Goal: Complete application form: Complete application form

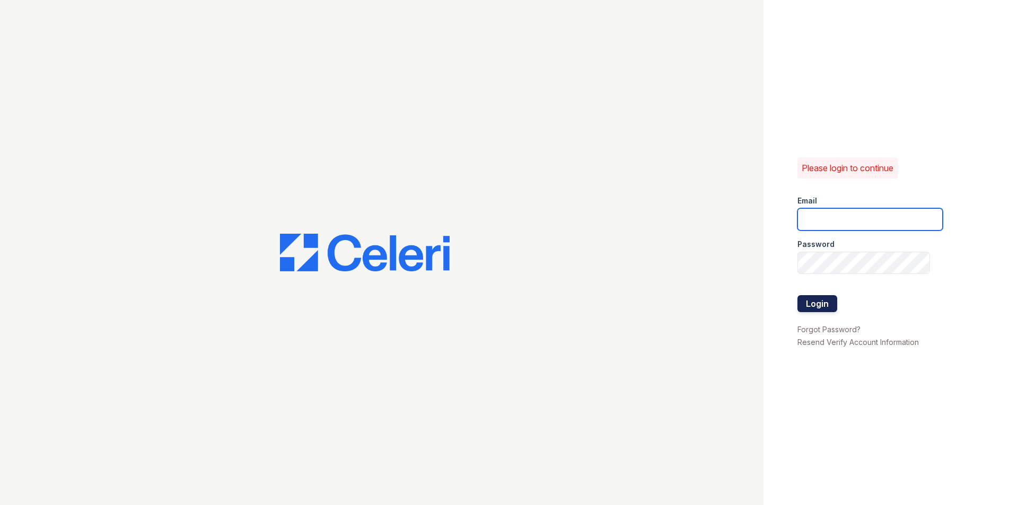
type input "[EMAIL_ADDRESS][DOMAIN_NAME]"
click at [818, 301] on button "Login" at bounding box center [817, 303] width 40 height 17
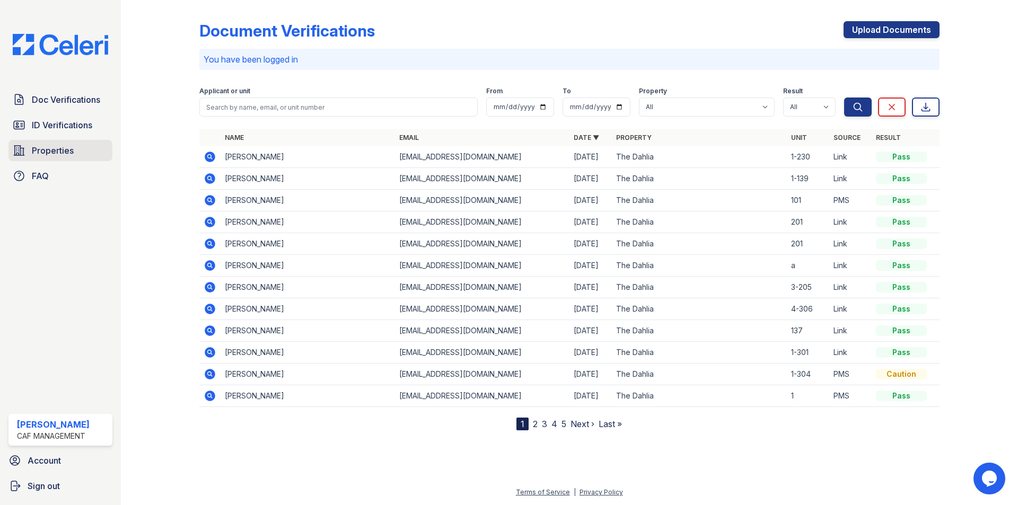
click at [66, 158] on link "Properties" at bounding box center [60, 150] width 104 height 21
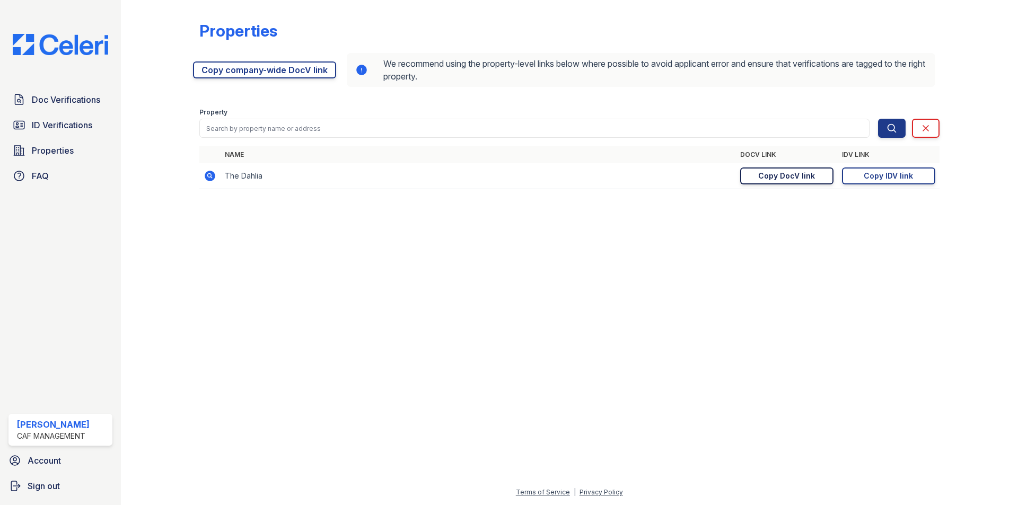
click at [794, 179] on div "Copy DocV link" at bounding box center [786, 176] width 57 height 11
click at [62, 99] on span "Doc Verifications" at bounding box center [66, 99] width 68 height 13
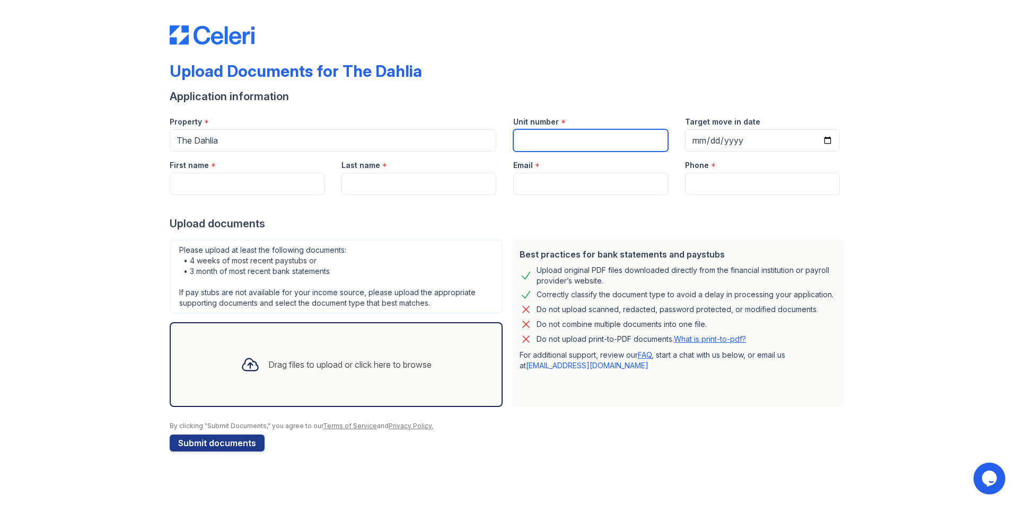
click at [562, 141] on input "Unit number" at bounding box center [590, 140] width 155 height 22
click at [580, 143] on input "Unit number" at bounding box center [590, 140] width 155 height 22
type input "1-130"
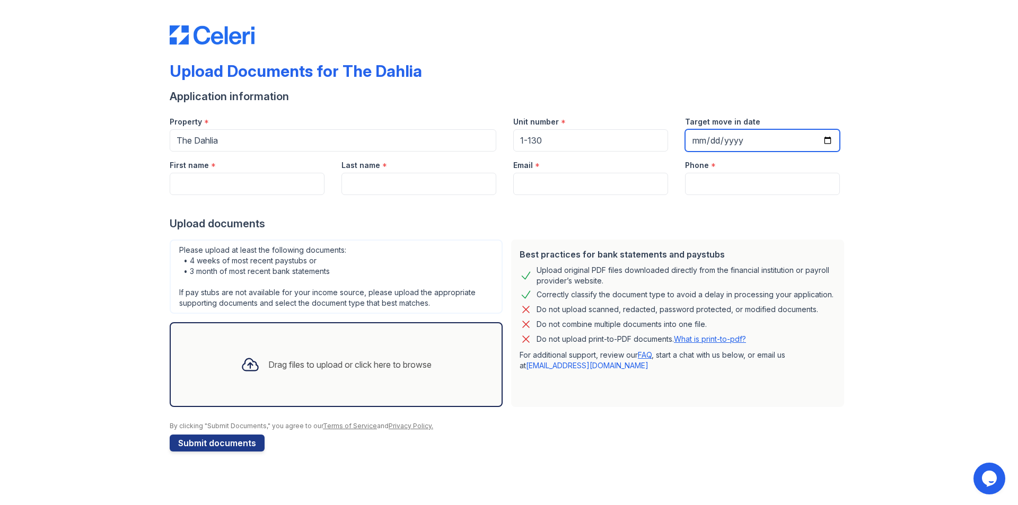
click at [824, 137] on input "Target move in date" at bounding box center [762, 140] width 155 height 22
type input "2025-10-31"
click at [257, 183] on input "First name" at bounding box center [247, 184] width 155 height 22
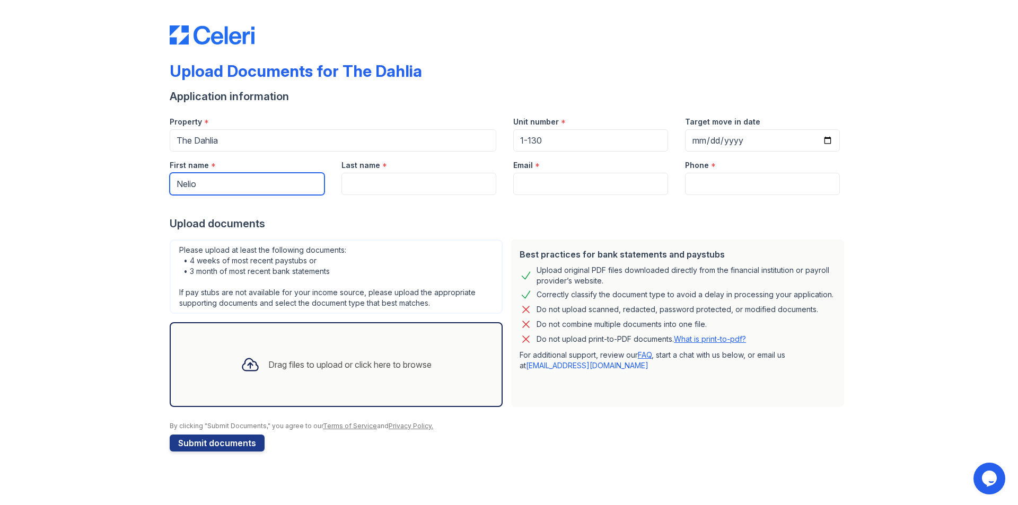
type input "Nelio"
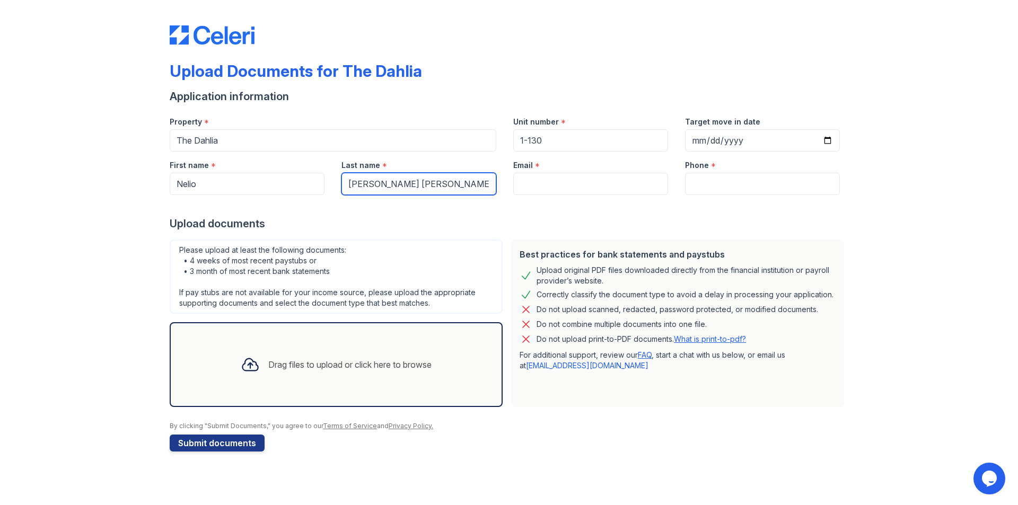
type input "Urdaneta Luzardo"
click at [576, 181] on input "Email" at bounding box center [590, 184] width 155 height 22
paste input "neliotommyu@gmail.com"
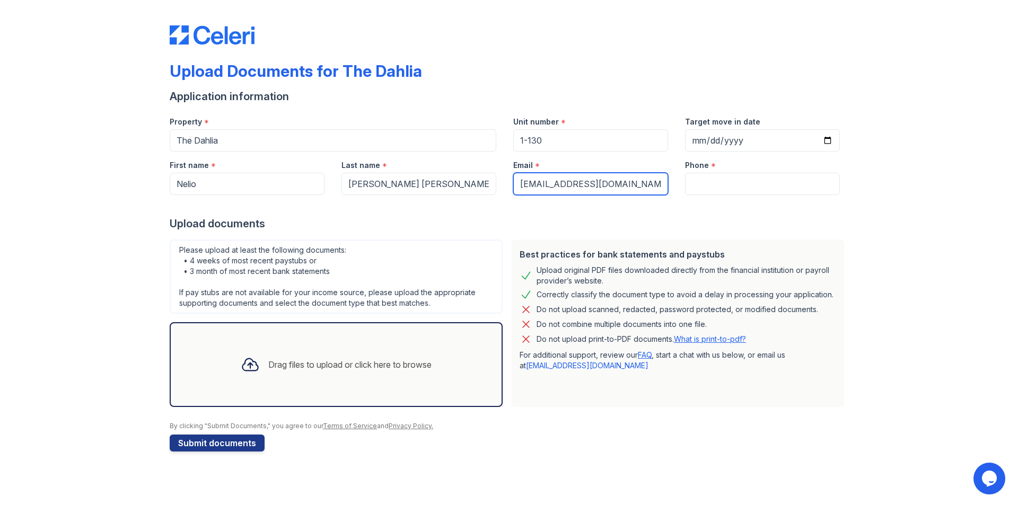
type input "neliotommyu@gmail.com"
click at [788, 188] on input "Phone" at bounding box center [762, 184] width 155 height 22
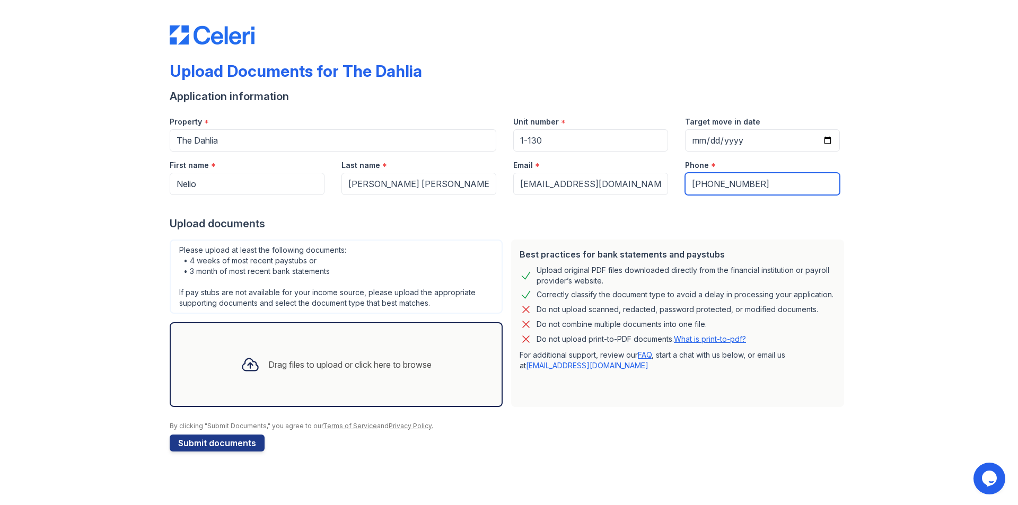
type input "469-601-4806"
click at [305, 362] on div "Drag files to upload or click here to browse" at bounding box center [349, 364] width 163 height 13
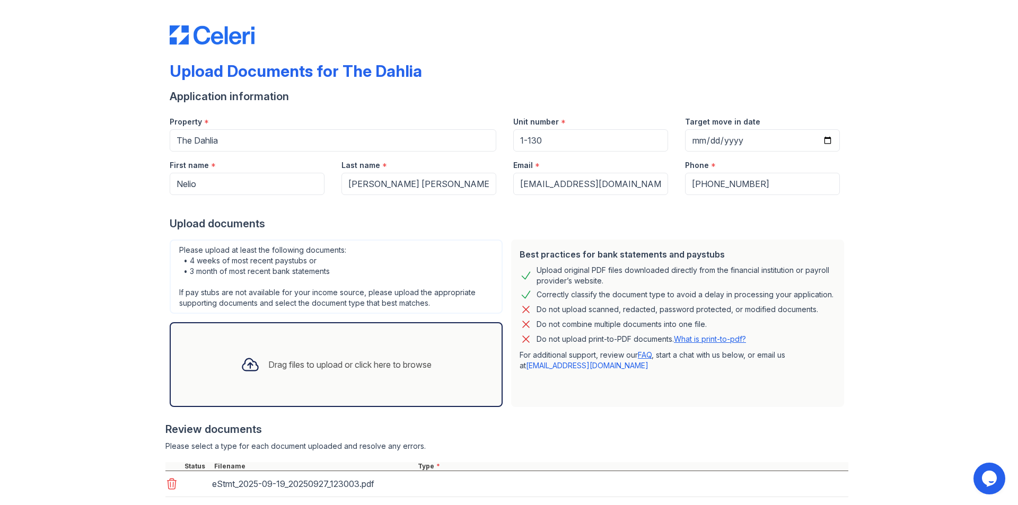
click at [280, 340] on div "Drag files to upload or click here to browse" at bounding box center [336, 364] width 333 height 85
click at [262, 352] on div "Drag files to upload or click here to browse" at bounding box center [336, 365] width 208 height 36
click at [255, 352] on div at bounding box center [250, 365] width 28 height 28
click at [241, 359] on icon at bounding box center [250, 364] width 19 height 19
click at [235, 381] on div "Drag files to upload or click here to browse" at bounding box center [336, 365] width 208 height 36
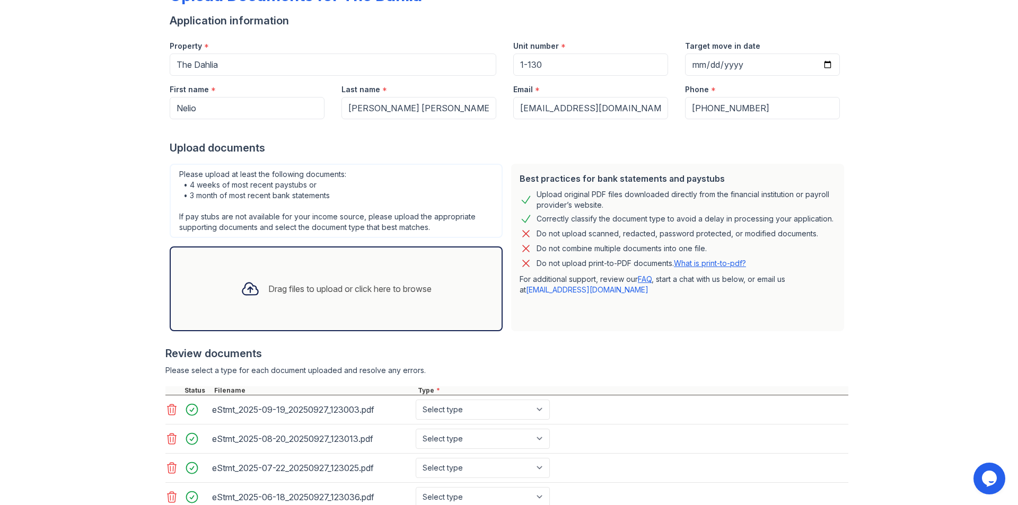
scroll to position [210, 0]
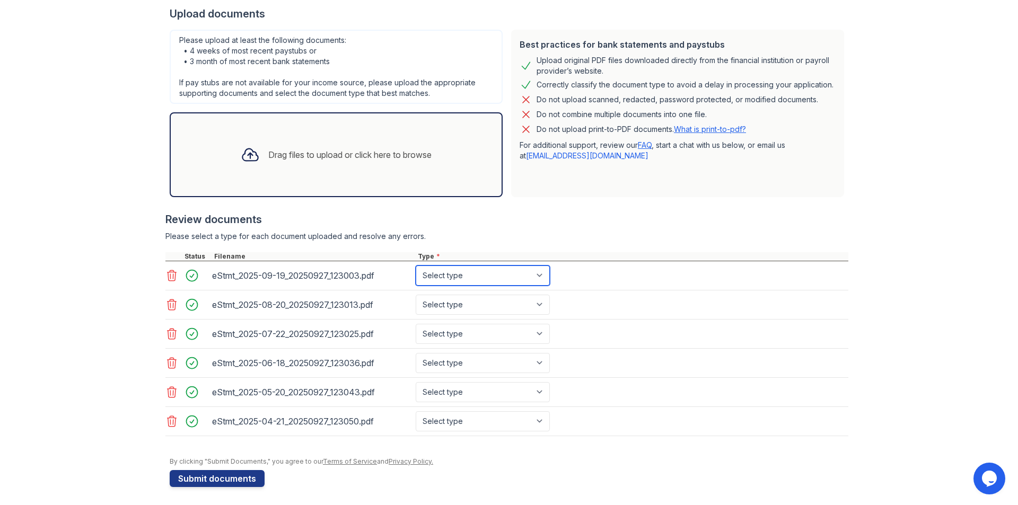
click at [458, 276] on select "Select type Paystub Bank Statement Offer Letter Tax Documents Benefit Award Let…" at bounding box center [483, 276] width 134 height 20
select select "bank_statement"
click at [416, 266] on select "Select type Paystub Bank Statement Offer Letter Tax Documents Benefit Award Let…" at bounding box center [483, 276] width 134 height 20
click at [448, 308] on select "Select type Paystub Bank Statement Offer Letter Tax Documents Benefit Award Let…" at bounding box center [483, 305] width 134 height 20
select select "bank_statement"
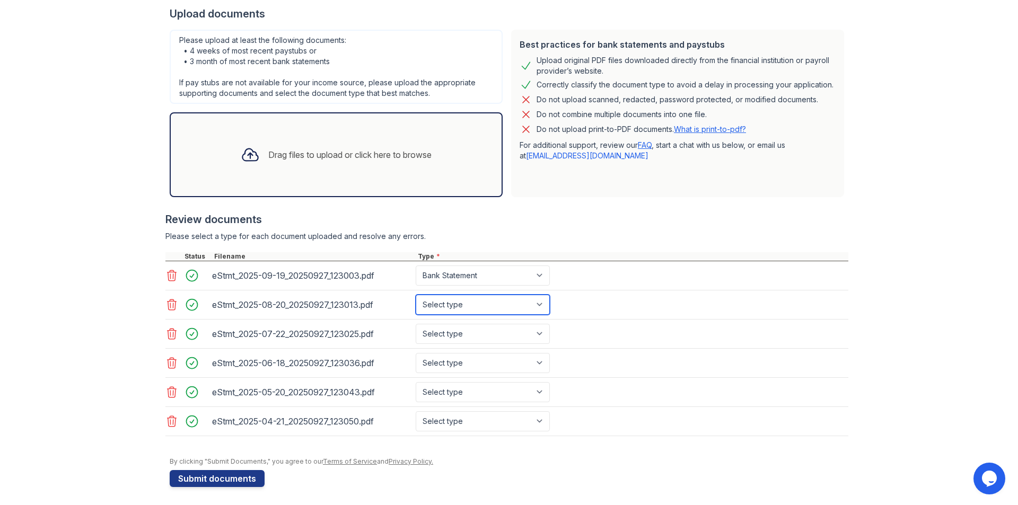
click at [416, 295] on select "Select type Paystub Bank Statement Offer Letter Tax Documents Benefit Award Let…" at bounding box center [483, 305] width 134 height 20
click at [437, 329] on select "Select type Paystub Bank Statement Offer Letter Tax Documents Benefit Award Let…" at bounding box center [483, 334] width 134 height 20
select select "bank_statement"
click at [416, 324] on select "Select type Paystub Bank Statement Offer Letter Tax Documents Benefit Award Let…" at bounding box center [483, 334] width 134 height 20
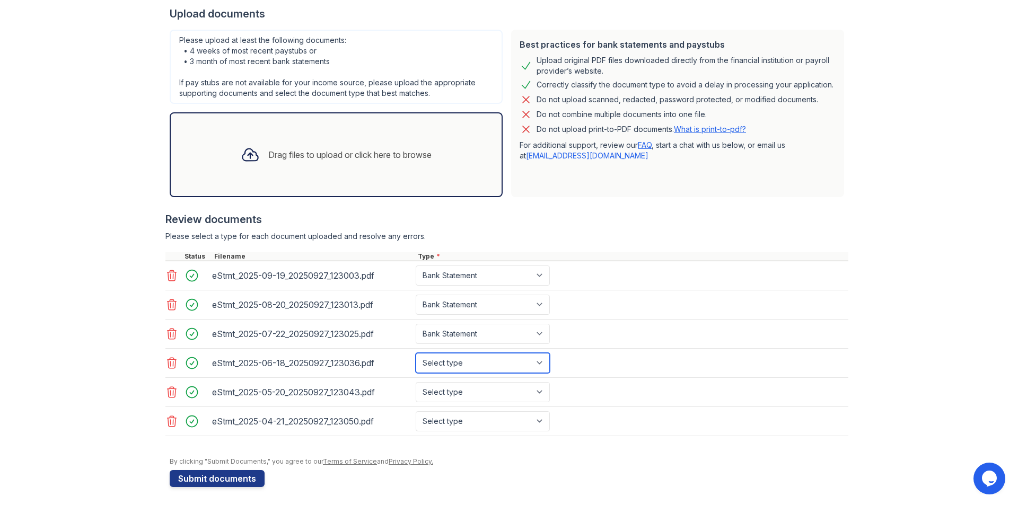
drag, startPoint x: 437, startPoint y: 360, endPoint x: 438, endPoint y: 372, distance: 11.7
click at [437, 360] on select "Select type Paystub Bank Statement Offer Letter Tax Documents Benefit Award Let…" at bounding box center [483, 363] width 134 height 20
select select "bank_statement"
click at [416, 353] on select "Select type Paystub Bank Statement Offer Letter Tax Documents Benefit Award Let…" at bounding box center [483, 363] width 134 height 20
click at [447, 387] on select "Select type Paystub Bank Statement Offer Letter Tax Documents Benefit Award Let…" at bounding box center [483, 392] width 134 height 20
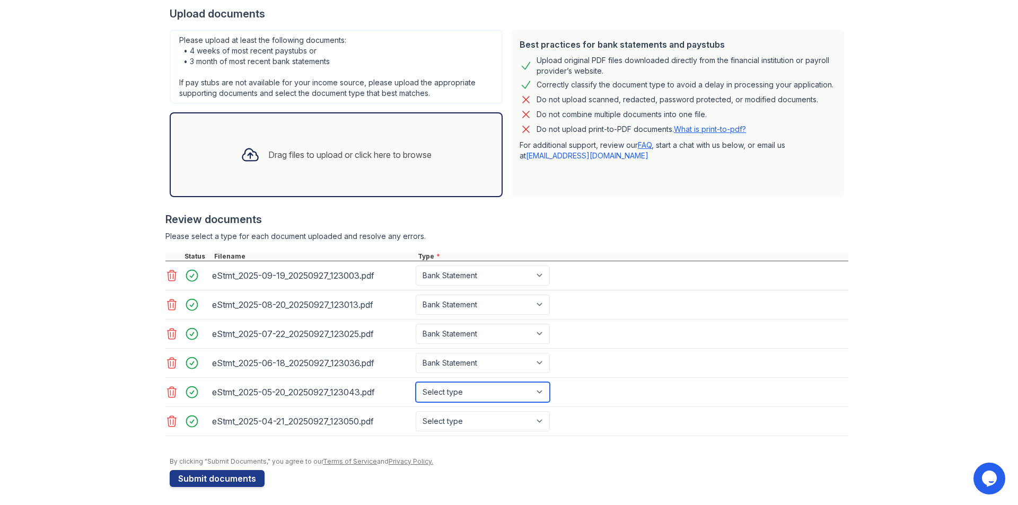
select select "bank_statement"
click at [416, 382] on select "Select type Paystub Bank Statement Offer Letter Tax Documents Benefit Award Let…" at bounding box center [483, 392] width 134 height 20
click at [488, 431] on select "Select type Paystub Bank Statement Offer Letter Tax Documents Benefit Award Let…" at bounding box center [483, 421] width 134 height 20
select select "bank_statement"
click at [416, 411] on select "Select type Paystub Bank Statement Offer Letter Tax Documents Benefit Award Let…" at bounding box center [483, 421] width 134 height 20
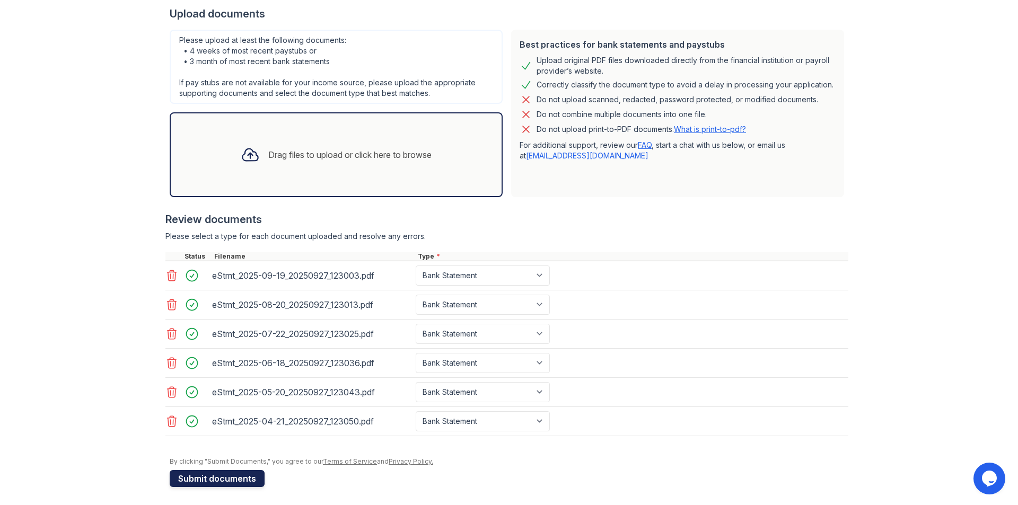
click at [198, 481] on button "Submit documents" at bounding box center [217, 478] width 95 height 17
